Goal: Transaction & Acquisition: Purchase product/service

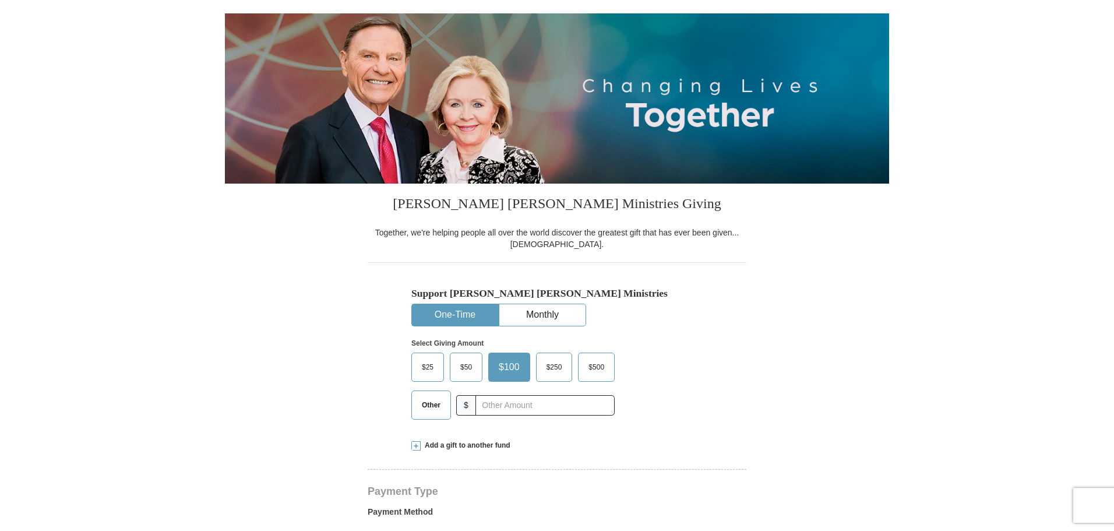
scroll to position [175, 0]
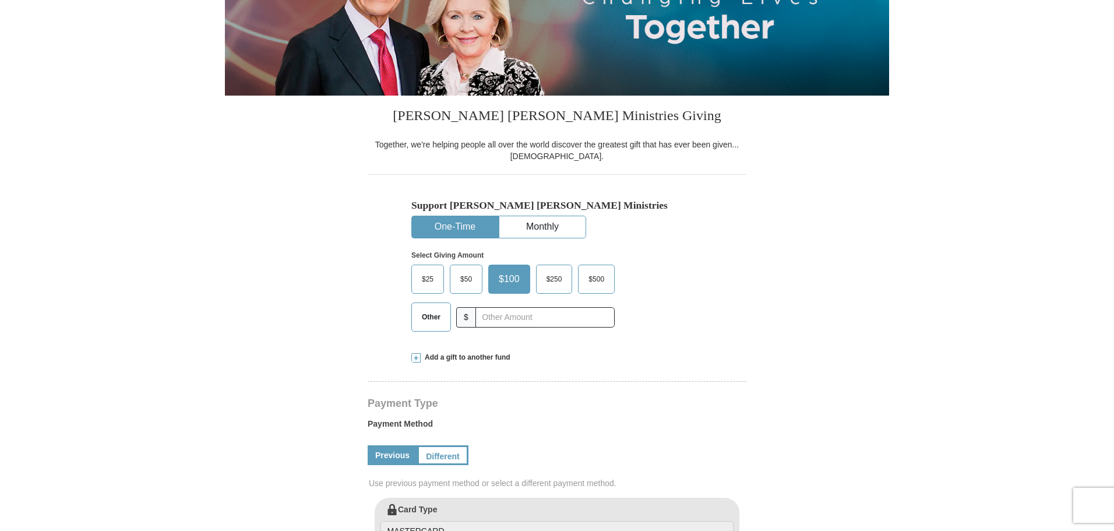
click at [451, 357] on span "Add a gift to another fund" at bounding box center [466, 358] width 90 height 10
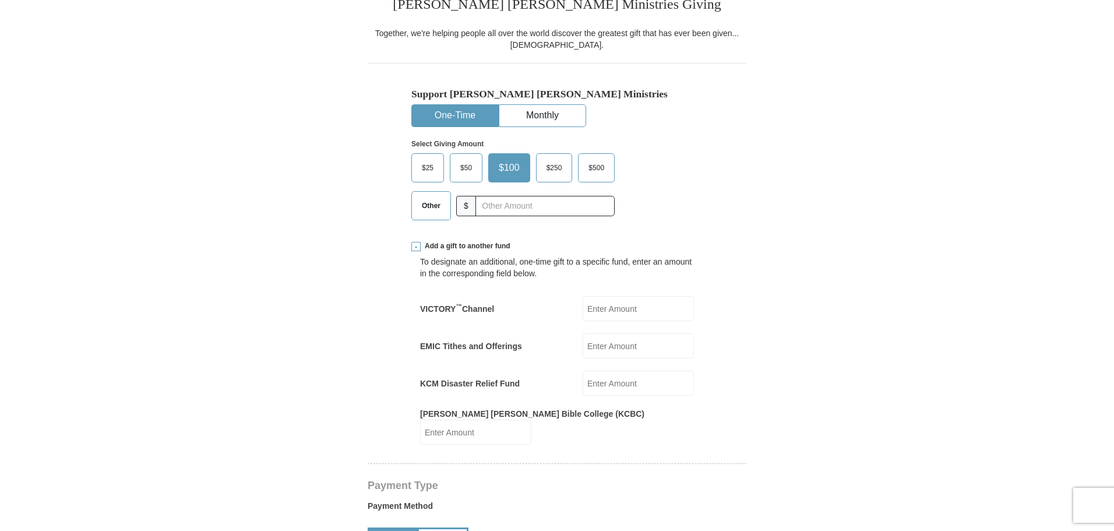
scroll to position [291, 0]
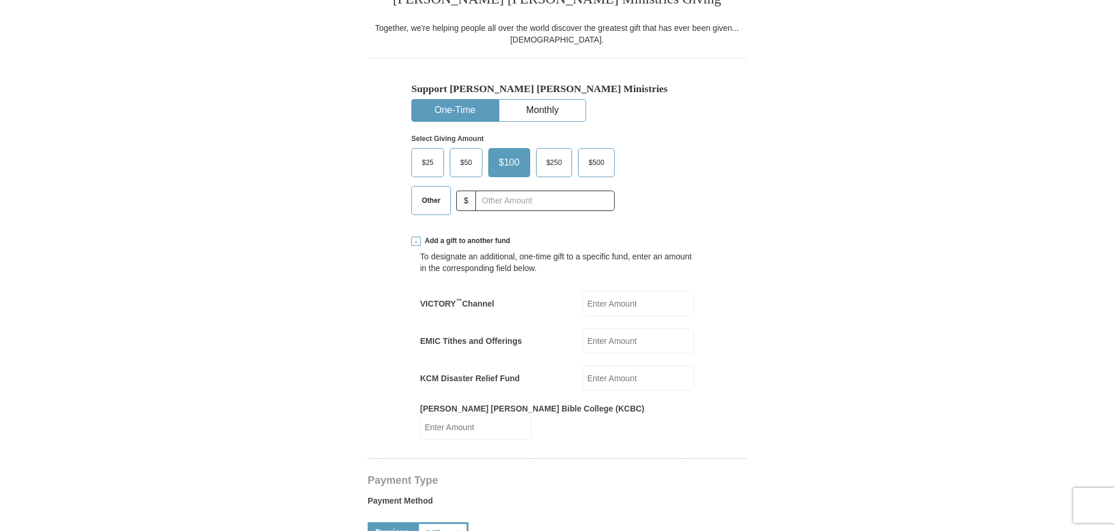
click at [593, 378] on input "KCM Disaster Relief Fund" at bounding box center [638, 377] width 111 height 25
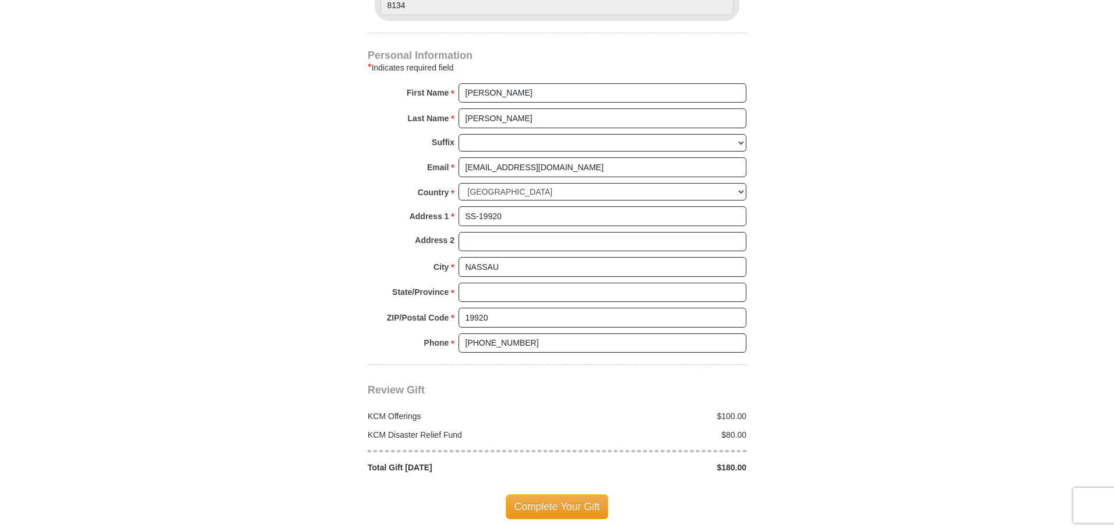
scroll to position [932, 0]
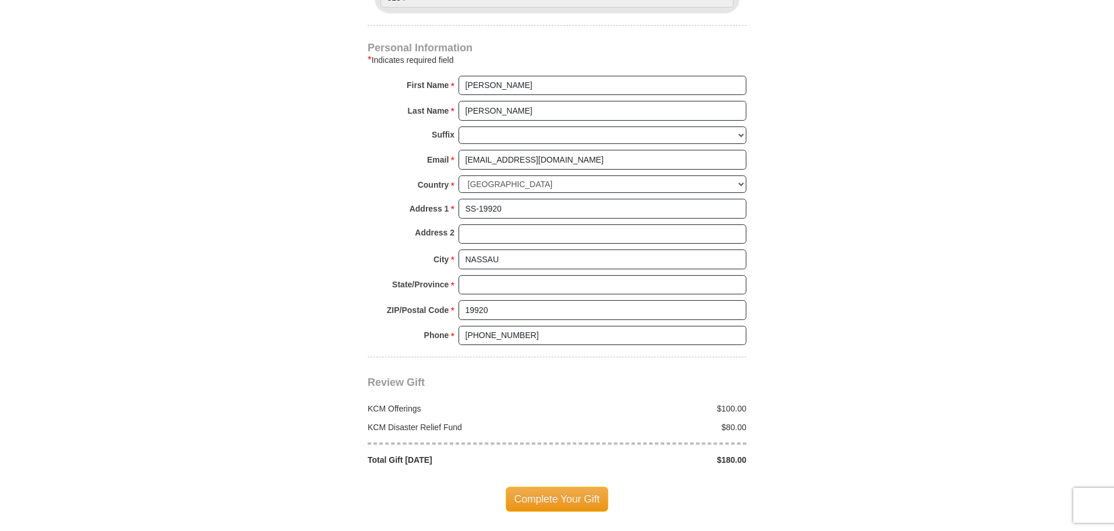
type input "80"
click at [483, 275] on input "State/Province *" at bounding box center [603, 285] width 288 height 20
type input "N.P."
click at [1011, 355] on body "[PERSON_NAME] [PERSON_NAME] Ministries Giving Together, we're helping people al…" at bounding box center [557, 204] width 1114 height 2272
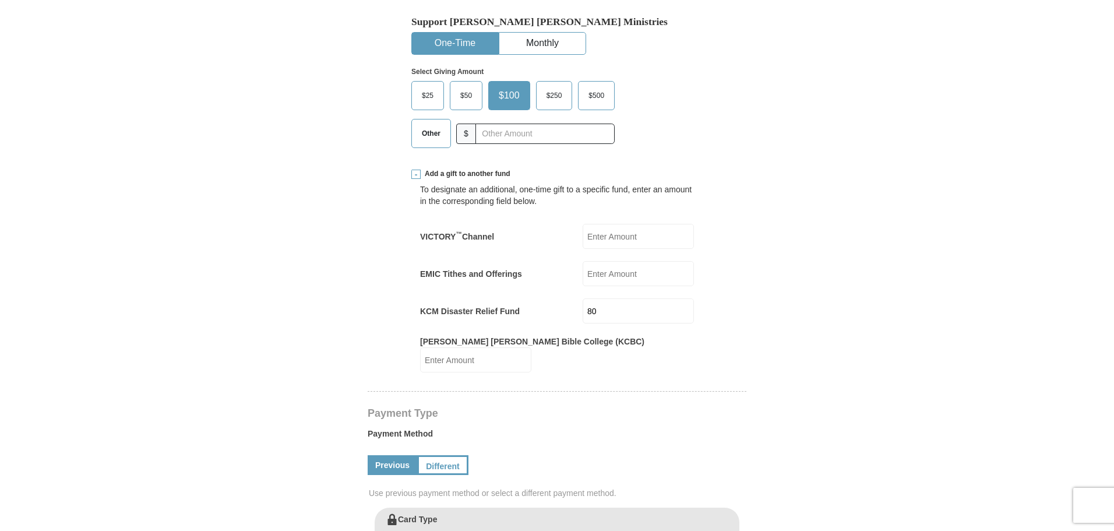
scroll to position [350, 0]
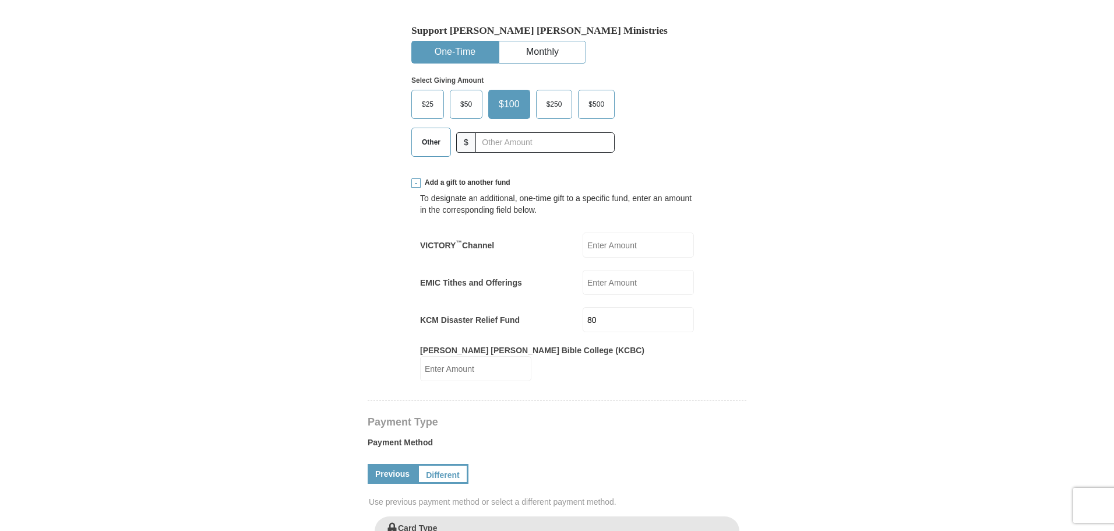
click at [432, 145] on span "Other" at bounding box center [431, 141] width 30 height 17
click at [0, 0] on input "Other" at bounding box center [0, 0] width 0 height 0
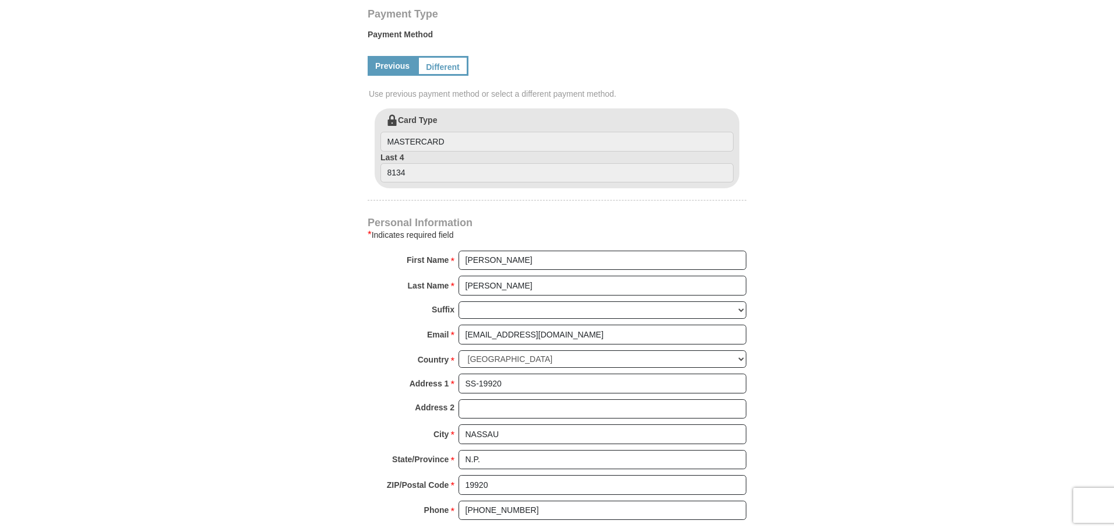
scroll to position [991, 0]
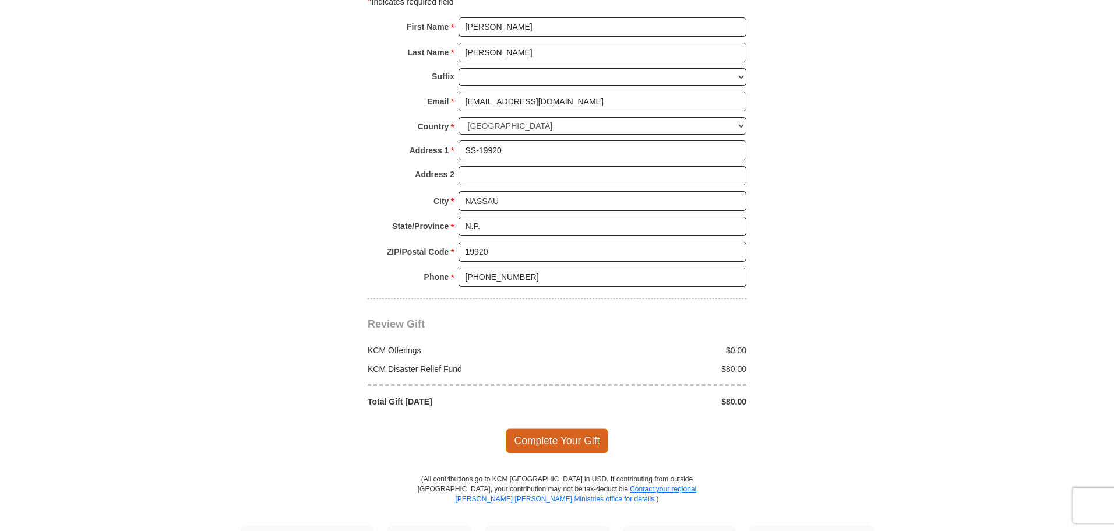
click at [565, 431] on span "Complete Your Gift" at bounding box center [557, 440] width 103 height 24
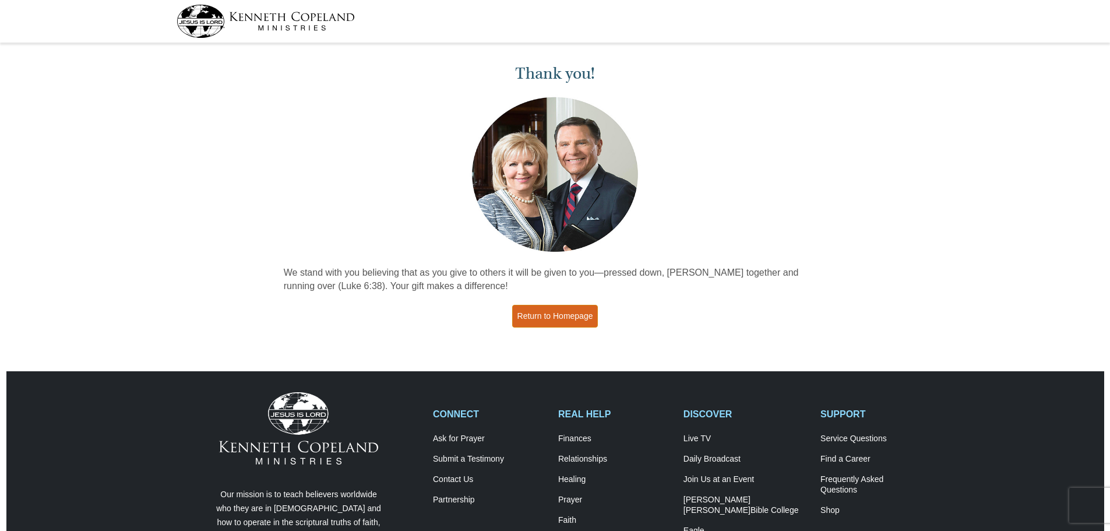
click at [535, 314] on link "Return to Homepage" at bounding box center [555, 316] width 86 height 23
